Goal: Task Accomplishment & Management: Use online tool/utility

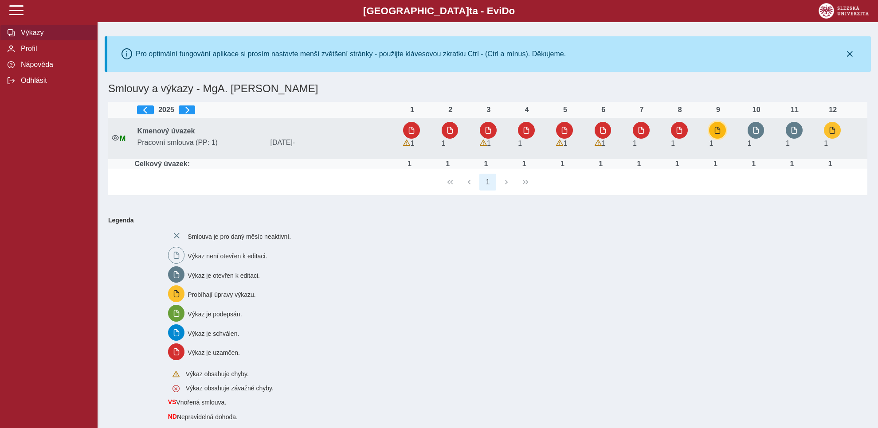
click at [717, 133] on span "button" at bounding box center [717, 130] width 7 height 7
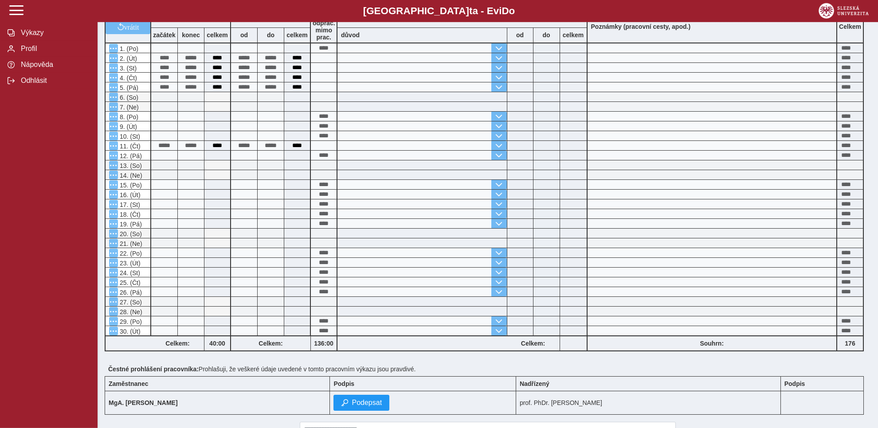
scroll to position [282, 0]
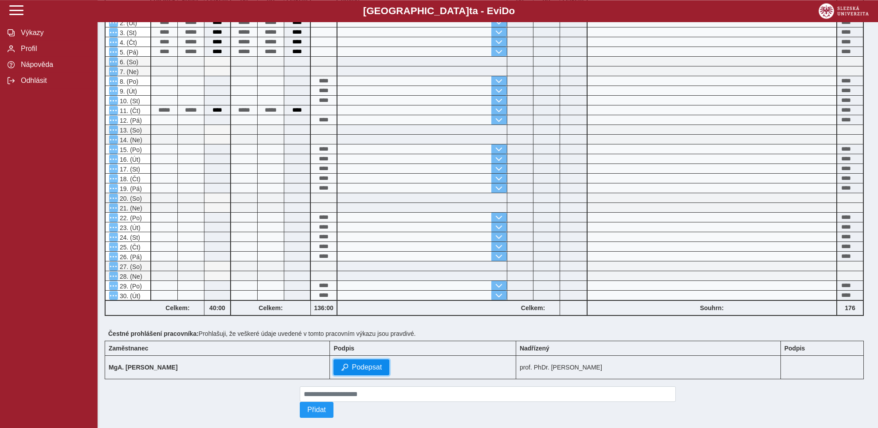
click at [351, 366] on span "Podepsat" at bounding box center [366, 367] width 30 height 8
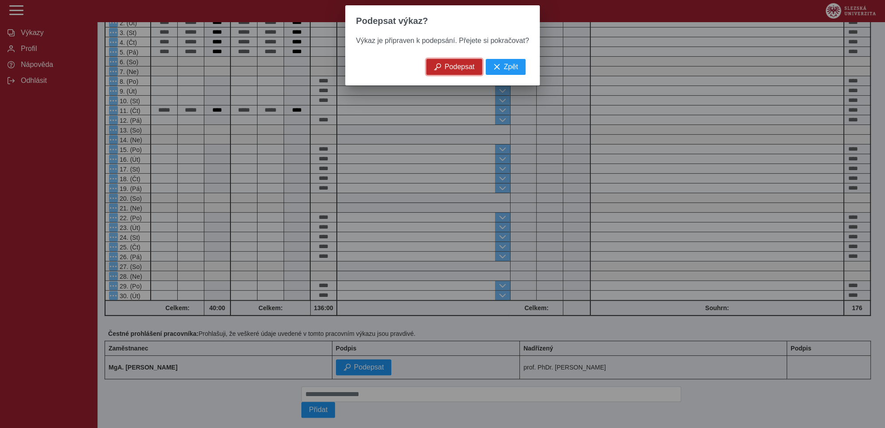
click at [455, 70] on span "Podepsat" at bounding box center [460, 67] width 30 height 8
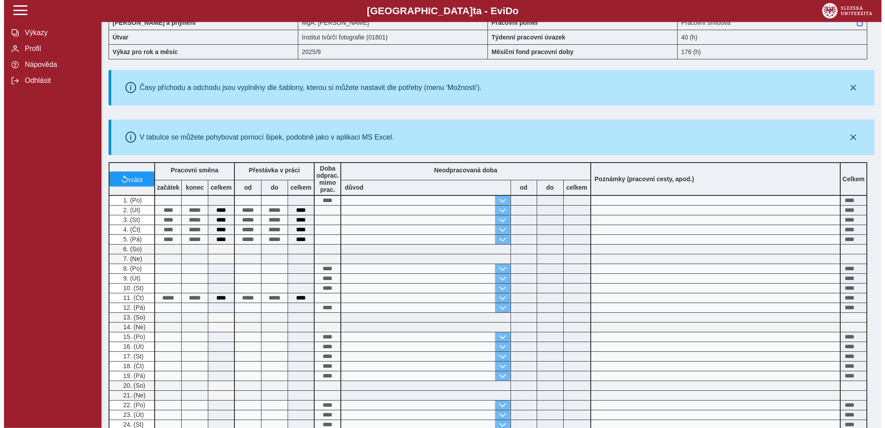
scroll to position [0, 0]
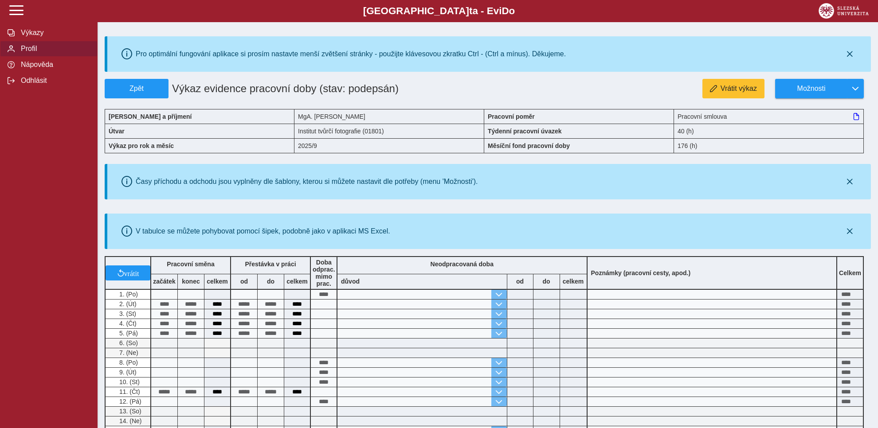
click at [27, 53] on span "Profil" at bounding box center [54, 49] width 72 height 8
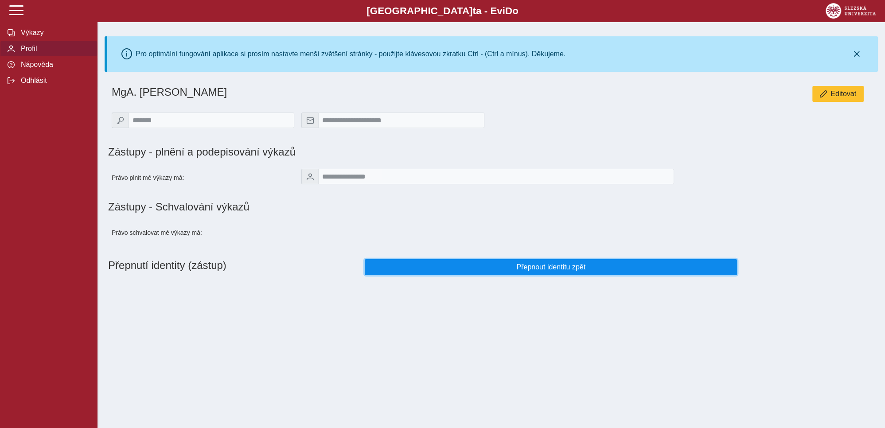
click at [542, 271] on span "Přepnout identitu zpět" at bounding box center [551, 267] width 358 height 8
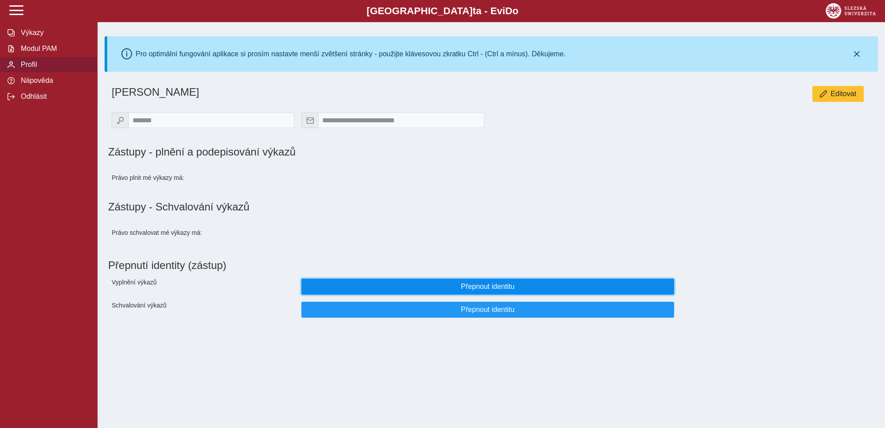
click at [481, 290] on span "Přepnout identitu" at bounding box center [488, 287] width 358 height 8
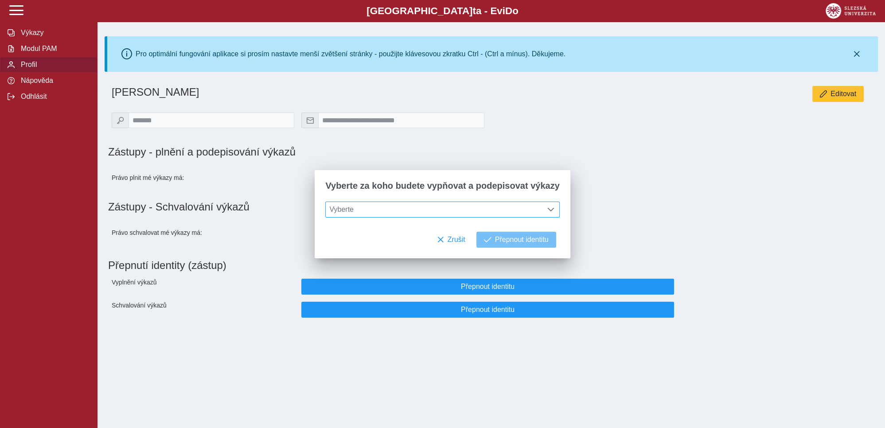
click at [547, 210] on span at bounding box center [550, 209] width 7 height 7
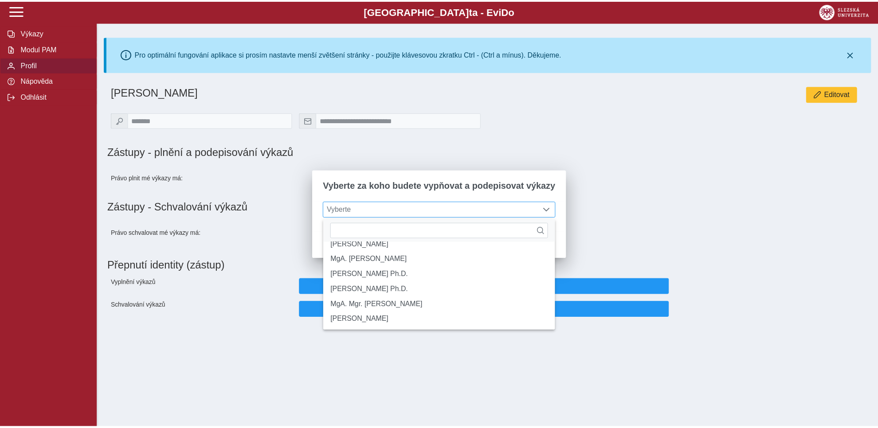
scroll to position [135, 0]
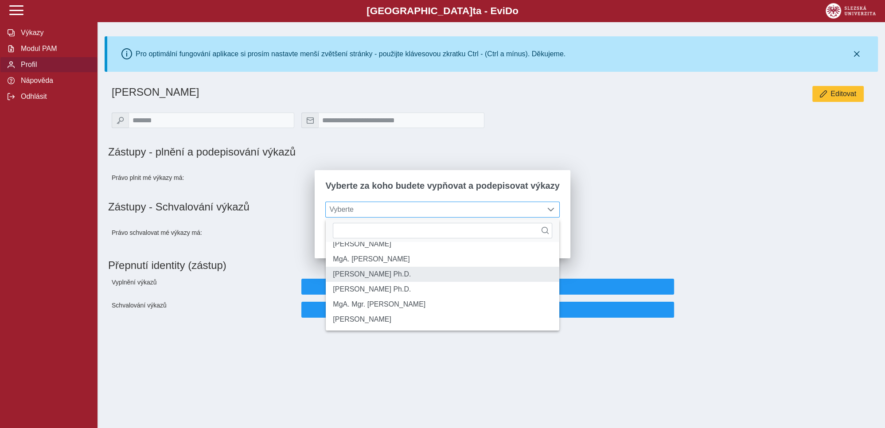
click at [382, 268] on li "[PERSON_NAME] Ph.D." at bounding box center [442, 274] width 233 height 15
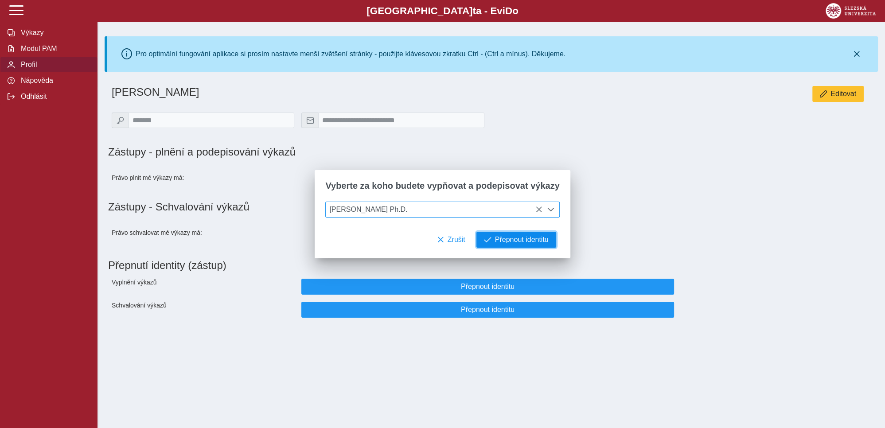
click at [507, 238] on span "Přepnout identitu" at bounding box center [522, 240] width 54 height 8
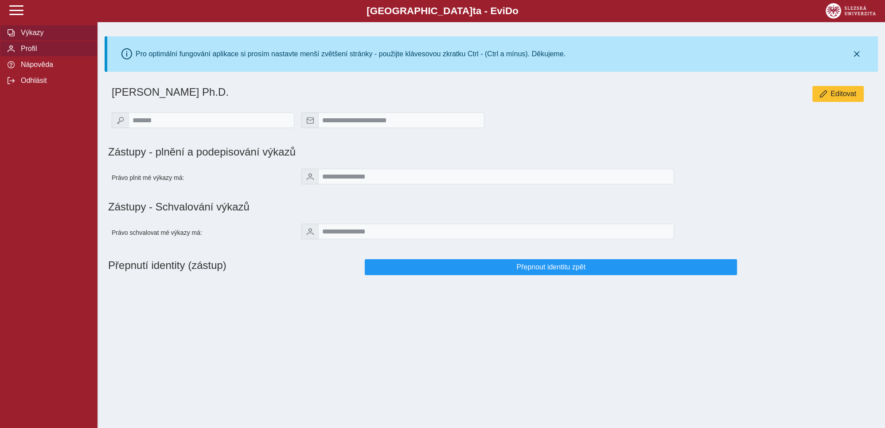
click at [26, 37] on span "Výkazy" at bounding box center [54, 33] width 72 height 8
